Goal: Task Accomplishment & Management: Complete application form

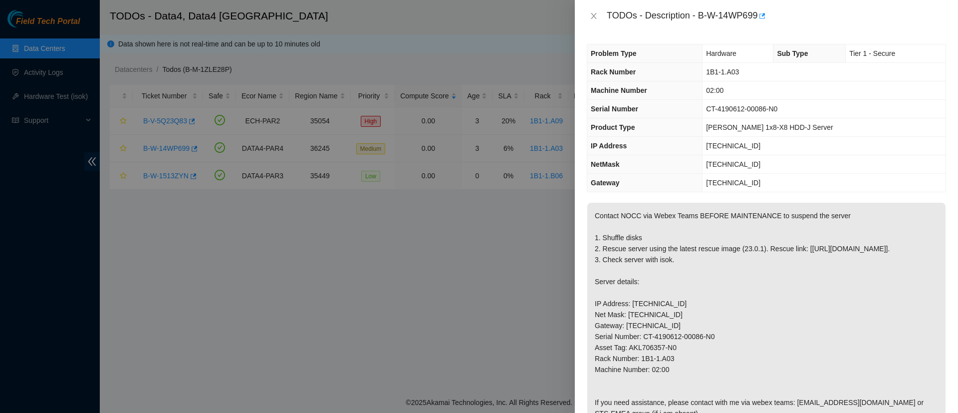
click at [648, 245] on p "Contact NOCC via Webex Teams BEFORE MAINTENANCE to suspend the server 1. Shuffl…" at bounding box center [766, 369] width 358 height 333
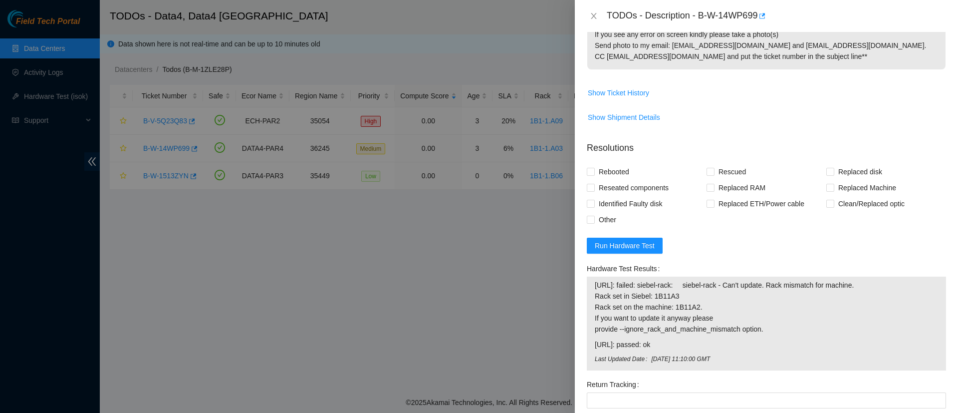
scroll to position [467, 0]
click at [616, 250] on span "Run Hardware Test" at bounding box center [625, 244] width 60 height 11
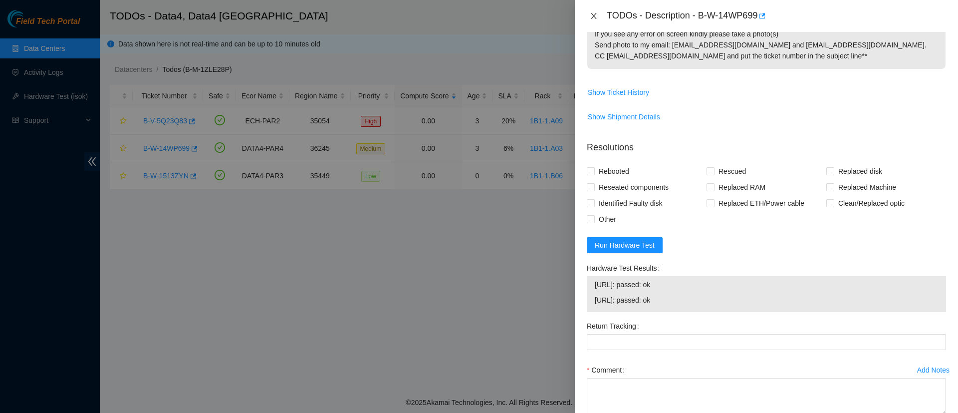
click at [593, 15] on icon "close" at bounding box center [593, 16] width 5 height 6
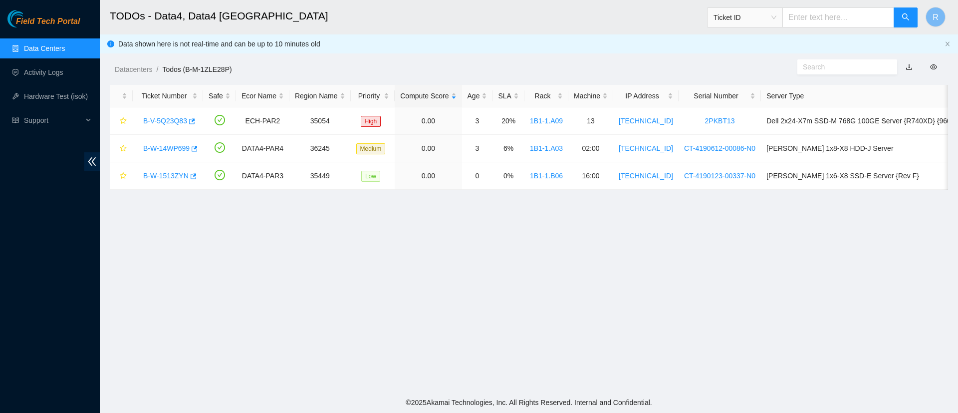
scroll to position [265, 0]
click at [29, 52] on link "Data Centers" at bounding box center [44, 48] width 41 height 8
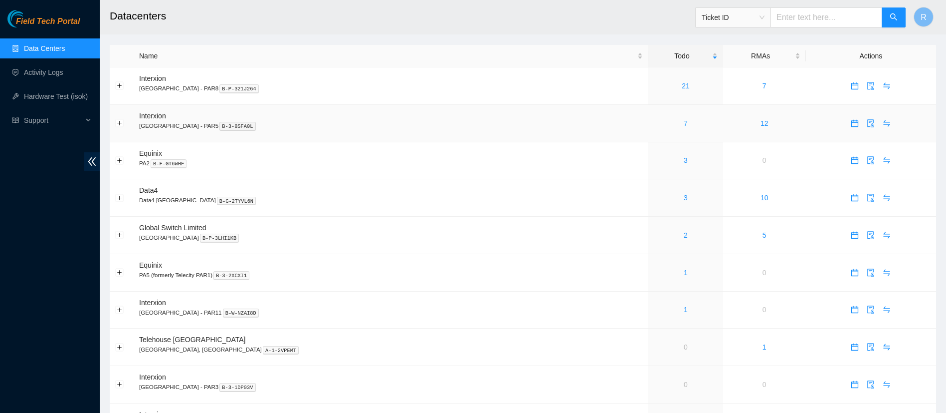
click at [684, 123] on link "7" at bounding box center [686, 123] width 4 height 8
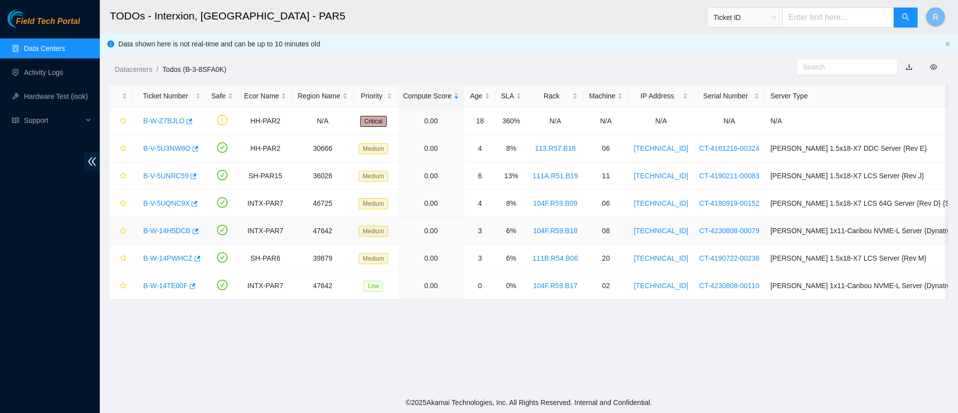
click at [175, 228] on link "B-W-14H5DCB" at bounding box center [166, 230] width 47 height 8
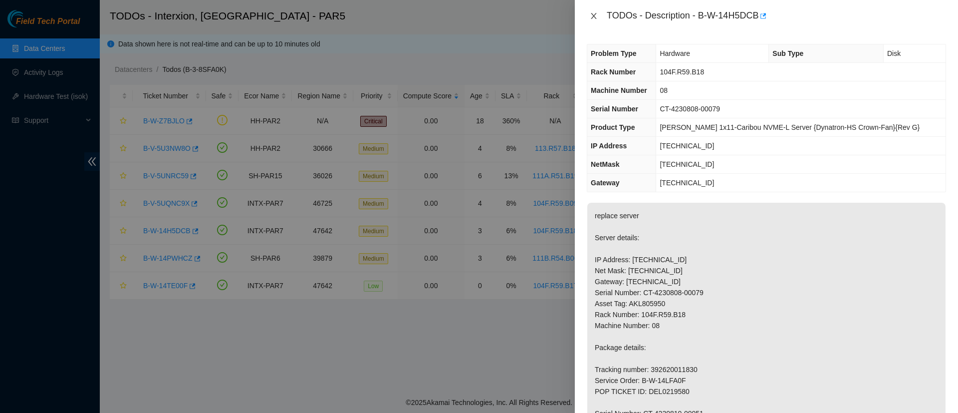
click at [595, 20] on div "TODOs - Description - B-W-14H5DCB" at bounding box center [766, 16] width 359 height 16
click at [592, 16] on icon "close" at bounding box center [594, 16] width 8 height 8
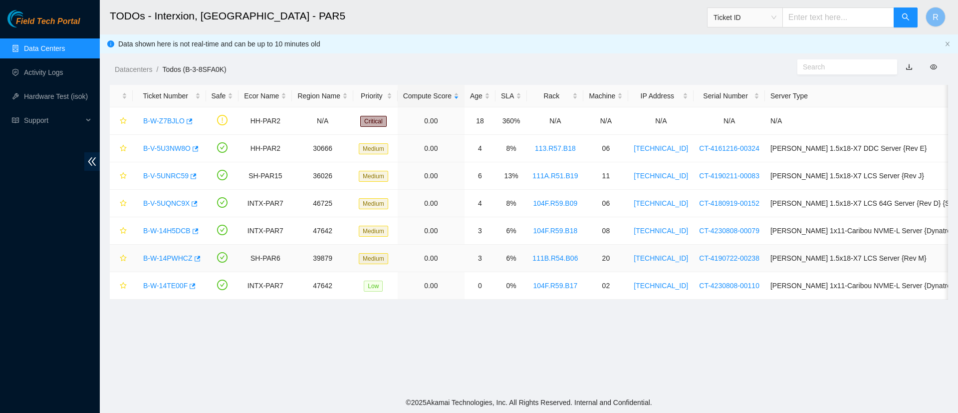
click at [166, 259] on link "B-W-14PWHCZ" at bounding box center [167, 258] width 49 height 8
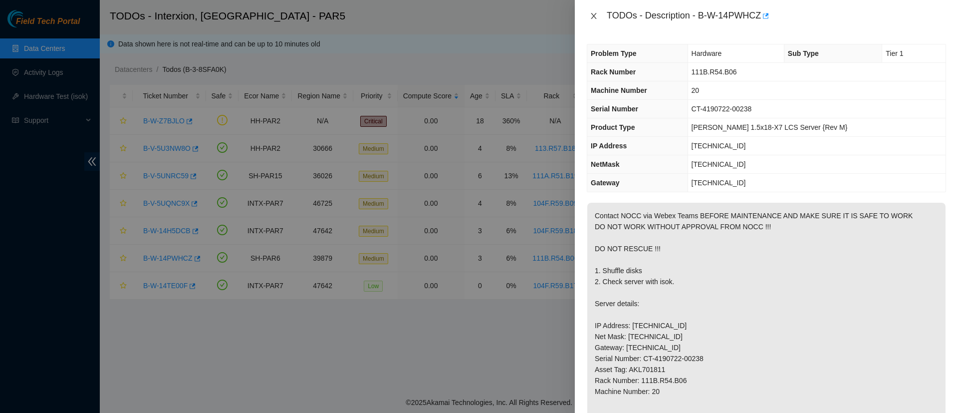
click at [595, 17] on icon "close" at bounding box center [593, 16] width 5 height 6
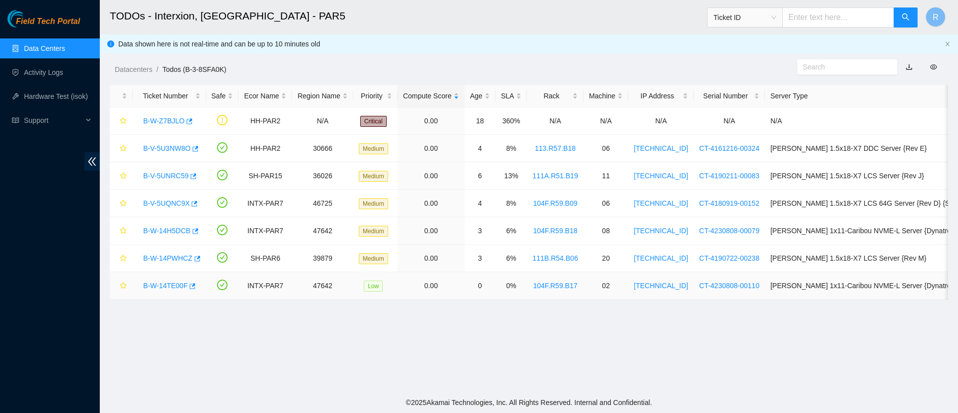
click at [159, 284] on link "B-W-14TE00F" at bounding box center [165, 285] width 44 height 8
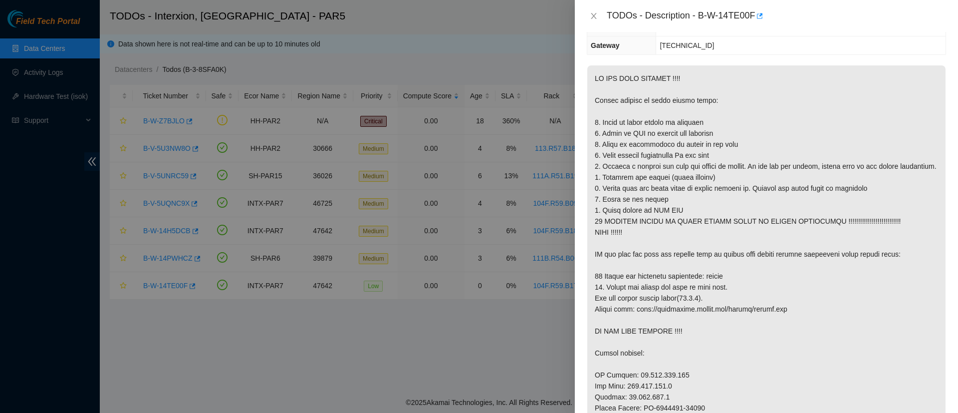
scroll to position [139, 0]
click at [588, 15] on button "Close" at bounding box center [594, 15] width 14 height 9
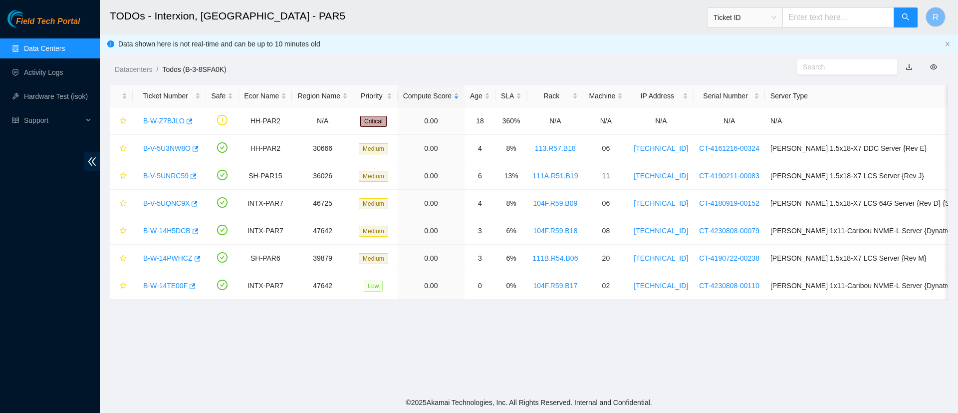
scroll to position [183, 0]
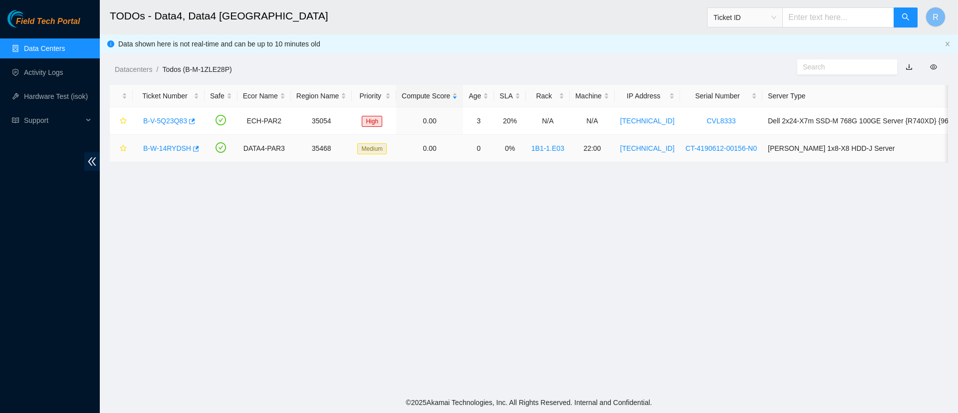
click at [165, 147] on link "B-W-14RYDSH" at bounding box center [167, 148] width 48 height 8
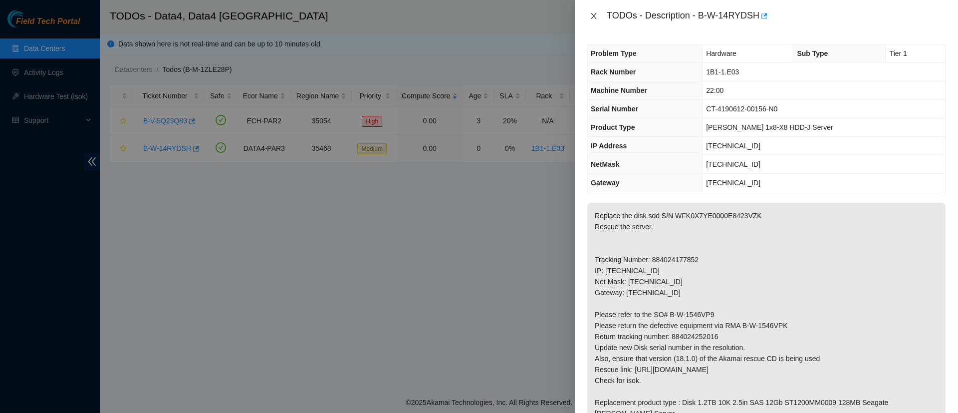
click at [592, 18] on icon "close" at bounding box center [593, 16] width 5 height 6
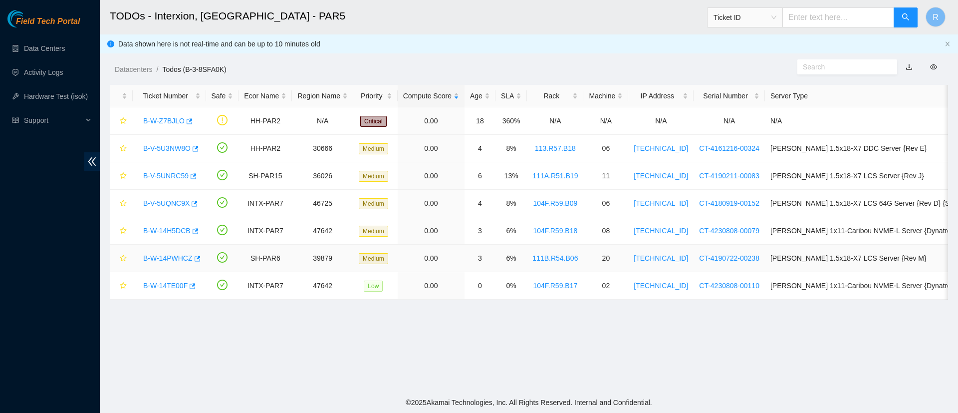
click at [173, 255] on link "B-W-14PWHCZ" at bounding box center [167, 258] width 49 height 8
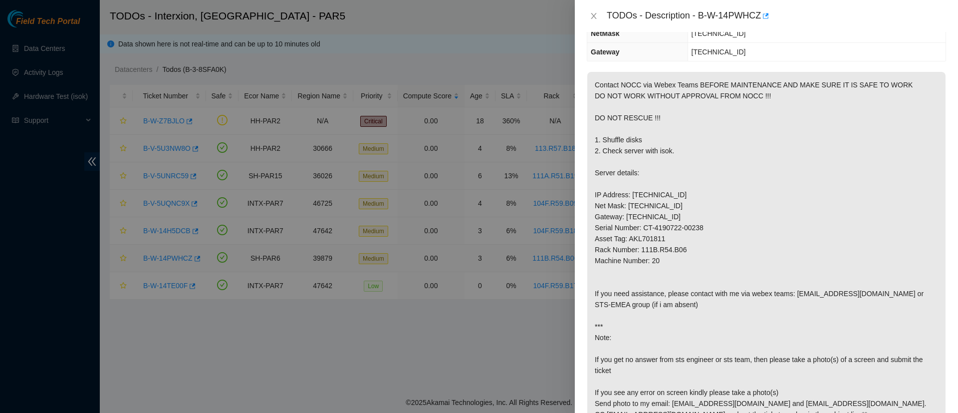
scroll to position [87, 0]
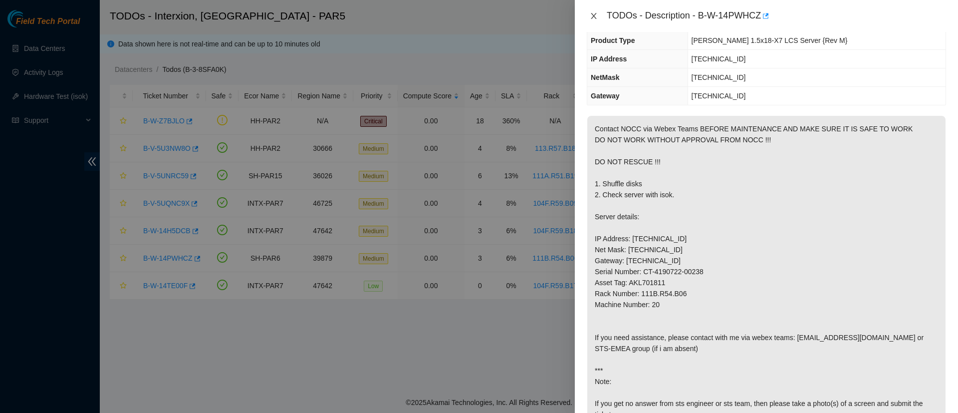
click at [591, 11] on button "Close" at bounding box center [594, 15] width 14 height 9
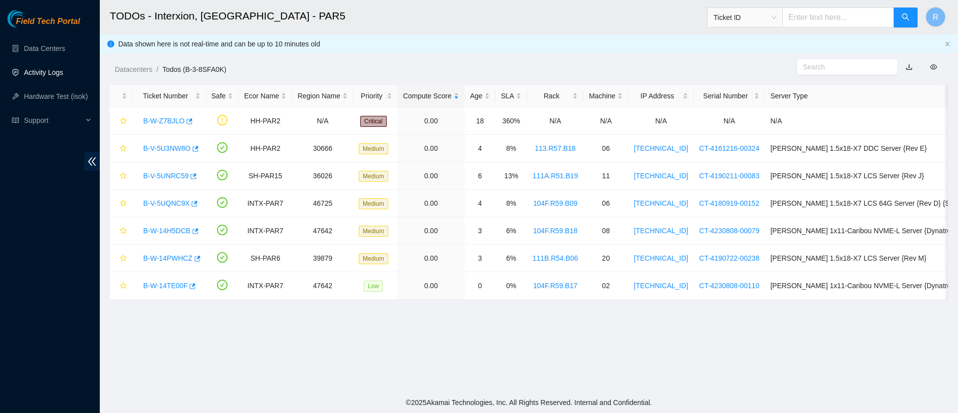
scroll to position [131, 0]
click at [48, 52] on link "Data Centers" at bounding box center [44, 48] width 41 height 8
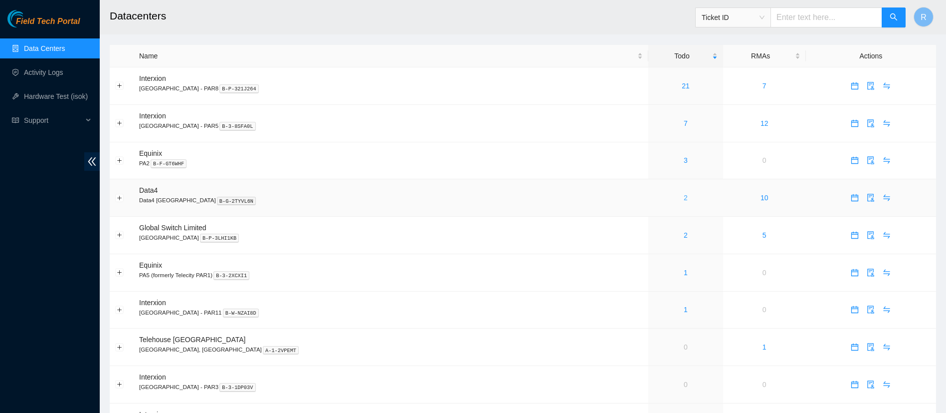
click at [684, 198] on link "2" at bounding box center [686, 198] width 4 height 8
